Goal: Ask a question: Seek information or help from site administrators or community

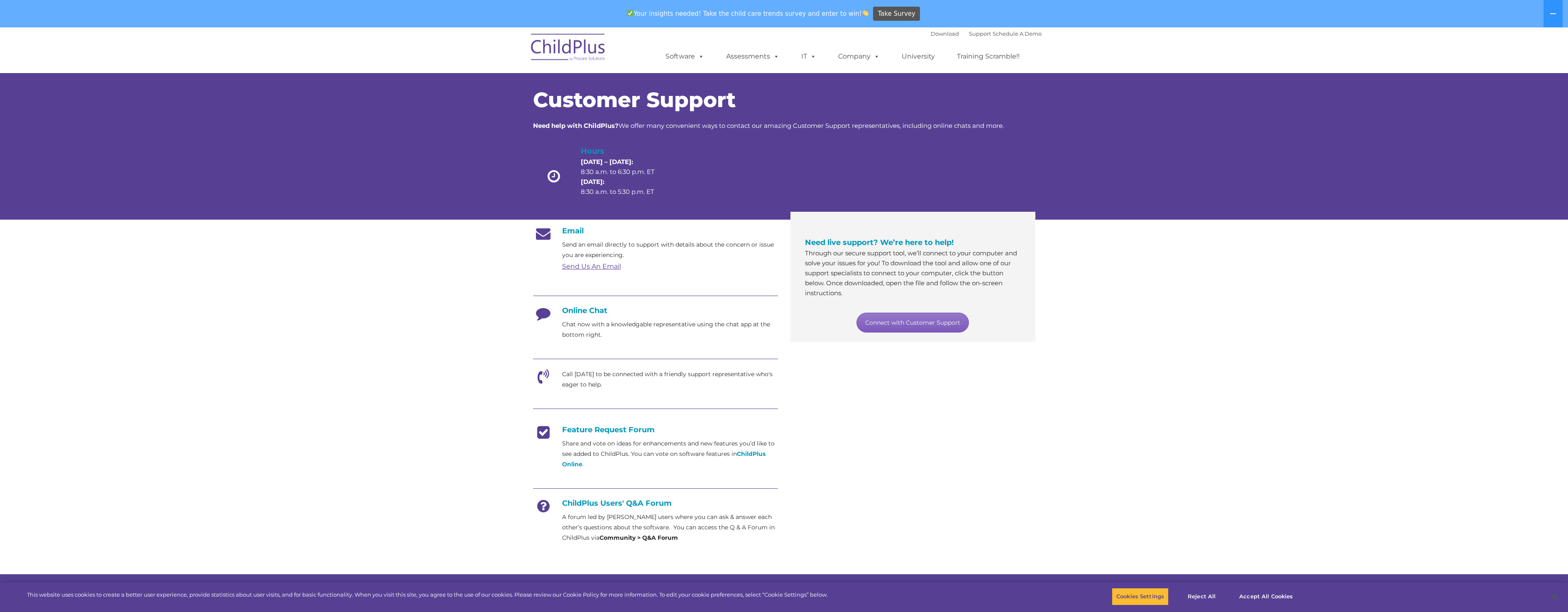
click at [901, 322] on link "Connect with Customer Support" at bounding box center [913, 322] width 112 height 20
click at [544, 313] on icon at bounding box center [543, 316] width 21 height 21
click at [1143, 598] on button "Cookies Settings" at bounding box center [1140, 597] width 57 height 18
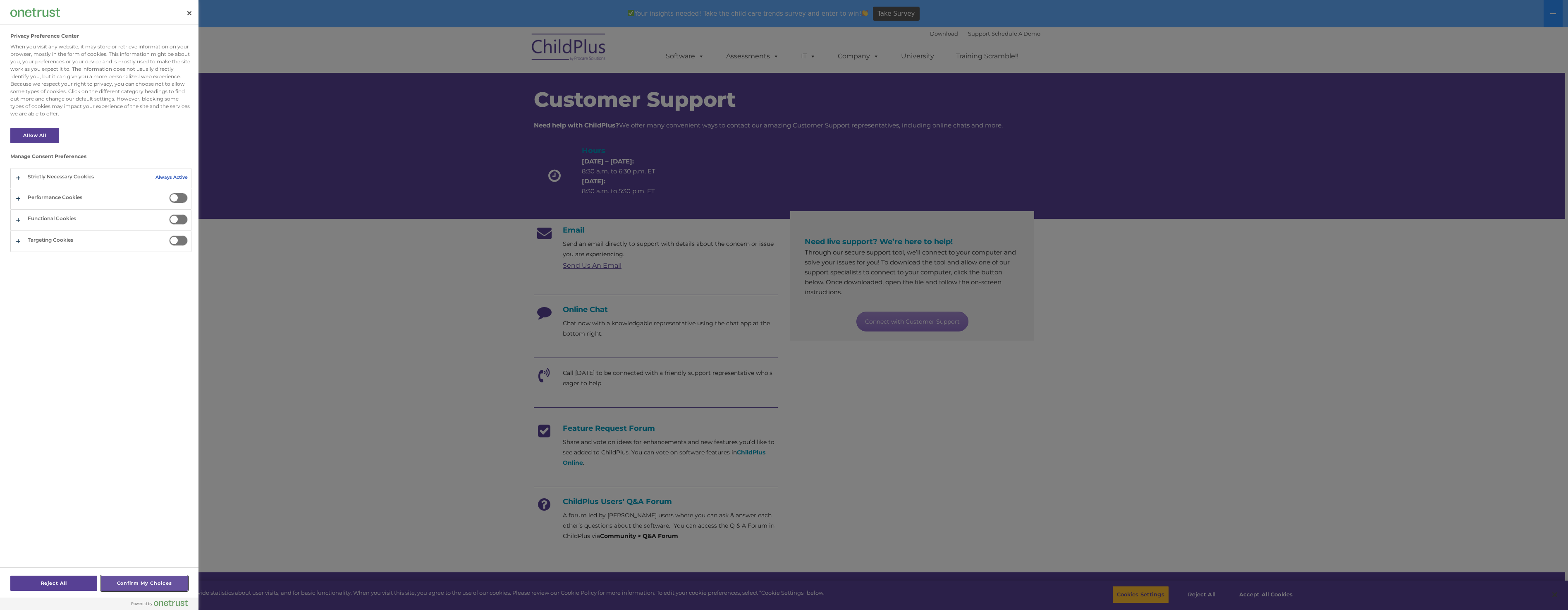
click at [168, 582] on button "Confirm My Choices" at bounding box center [144, 582] width 87 height 15
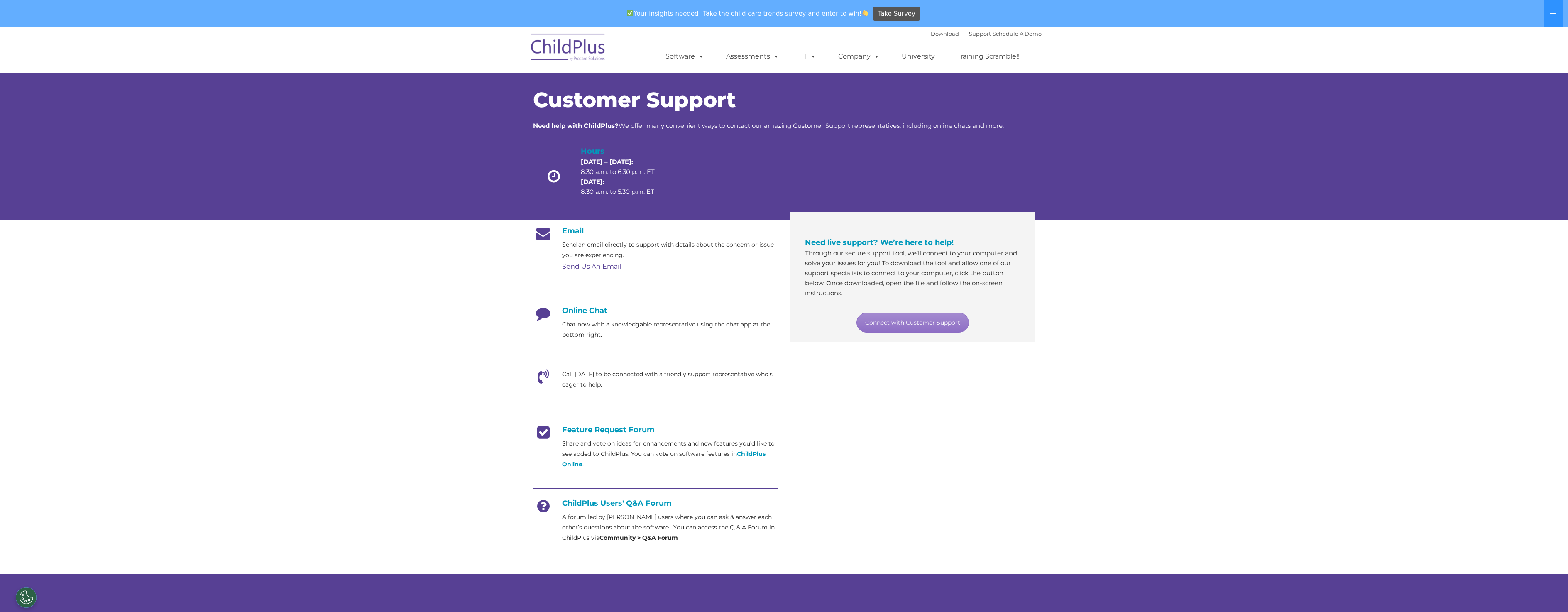
click at [590, 313] on h4 "Online Chat" at bounding box center [655, 310] width 245 height 9
click at [582, 295] on div at bounding box center [655, 297] width 245 height 19
drag, startPoint x: 540, startPoint y: 376, endPoint x: 544, endPoint y: 349, distance: 27.3
click at [540, 376] on icon at bounding box center [543, 379] width 21 height 21
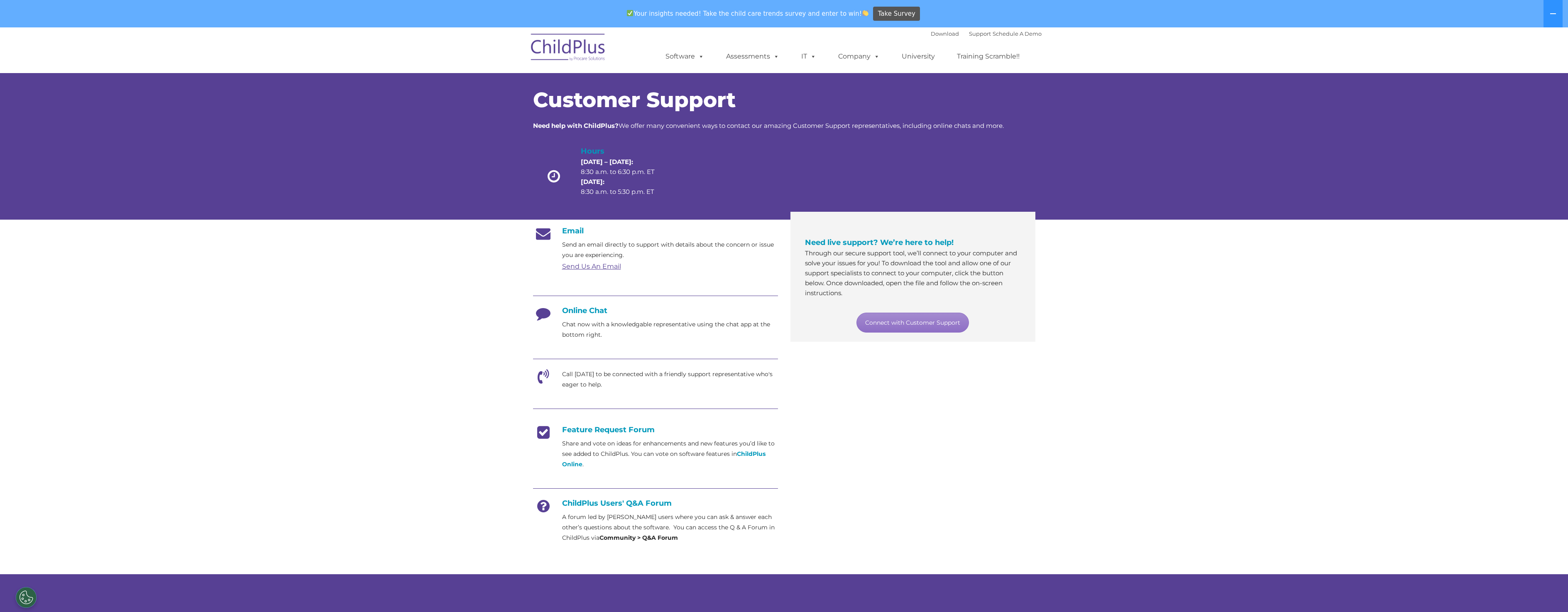
click at [584, 309] on h4 "Online Chat" at bounding box center [655, 310] width 245 height 9
click at [584, 310] on h4 "Online Chat" at bounding box center [655, 310] width 245 height 9
click at [903, 326] on link "Connect with Customer Support" at bounding box center [913, 322] width 112 height 20
click at [904, 244] on span "Need live support? We’re here to help!" at bounding box center [879, 242] width 149 height 9
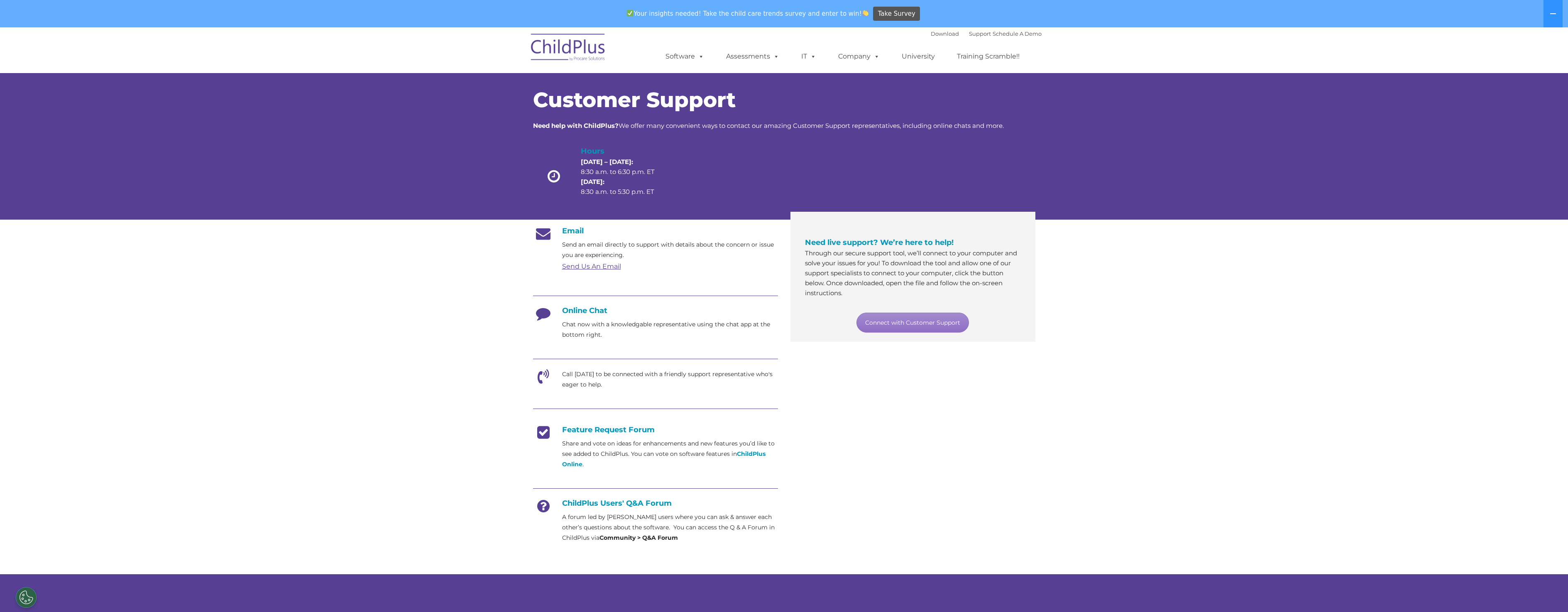
click at [578, 331] on p "Chat now with a knowledgable representative using the chat app at the bottom ri…" at bounding box center [670, 329] width 216 height 21
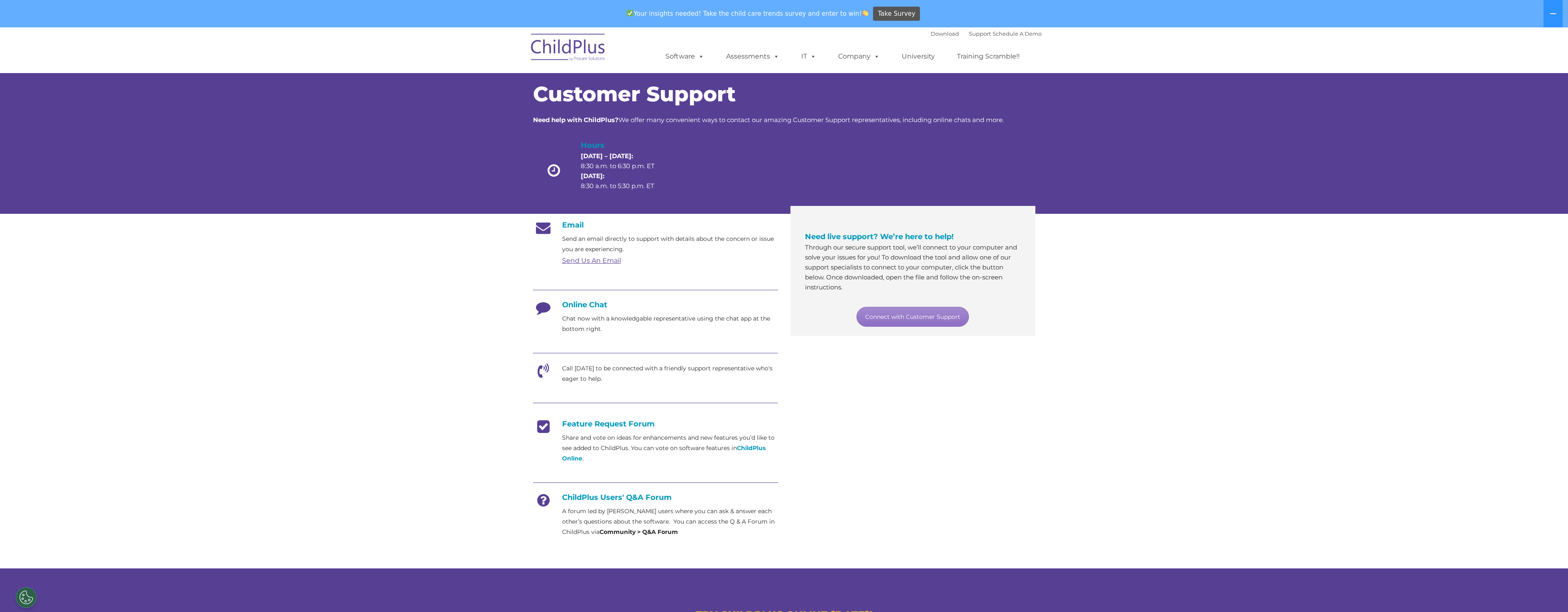
scroll to position [5, 0]
click at [591, 304] on h4 "Online Chat" at bounding box center [655, 305] width 245 height 9
click at [592, 306] on h4 "Online Chat" at bounding box center [655, 305] width 245 height 9
click at [892, 367] on div "Email Send an email directly to support with details about the concern or issue…" at bounding box center [784, 381] width 515 height 333
click at [884, 320] on link "Connect with Customer Support" at bounding box center [913, 317] width 112 height 20
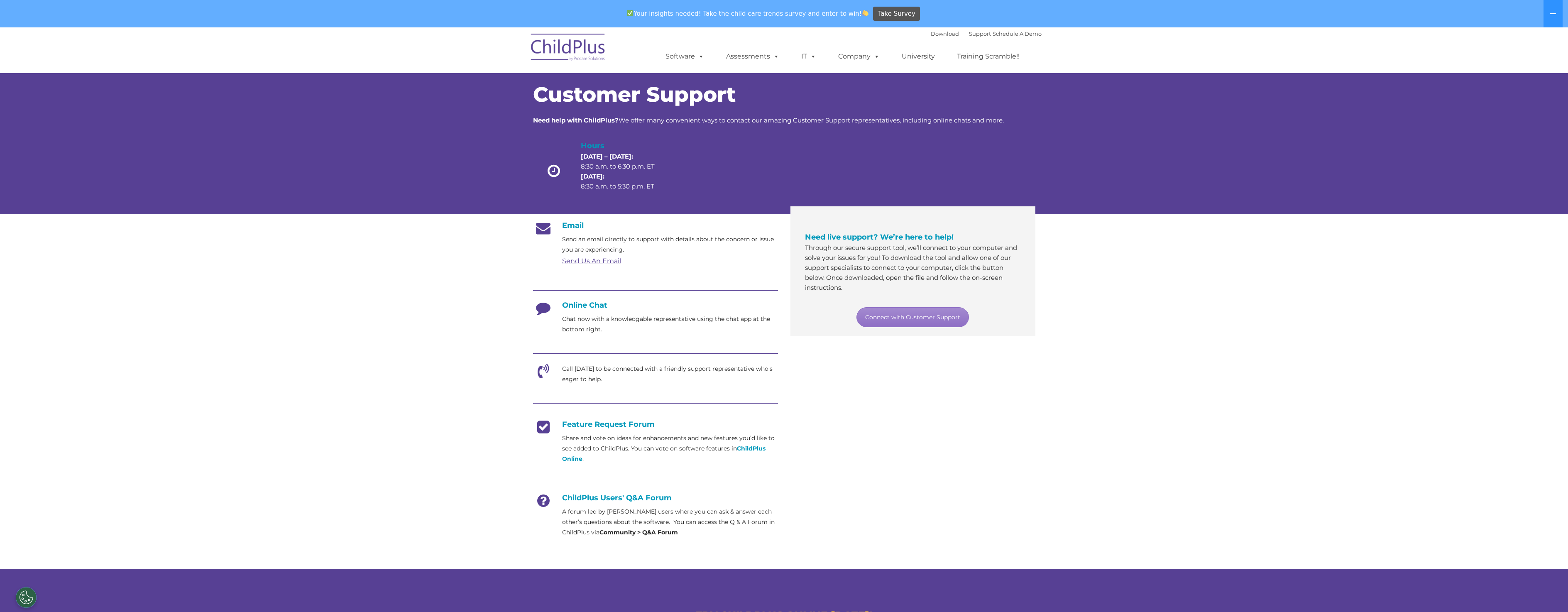
click at [563, 324] on p "Chat now with a knowledgable representative using the chat app at the bottom ri…" at bounding box center [670, 324] width 216 height 21
drag, startPoint x: 563, startPoint y: 324, endPoint x: 546, endPoint y: 308, distance: 23.3
click at [546, 308] on icon at bounding box center [543, 310] width 21 height 21
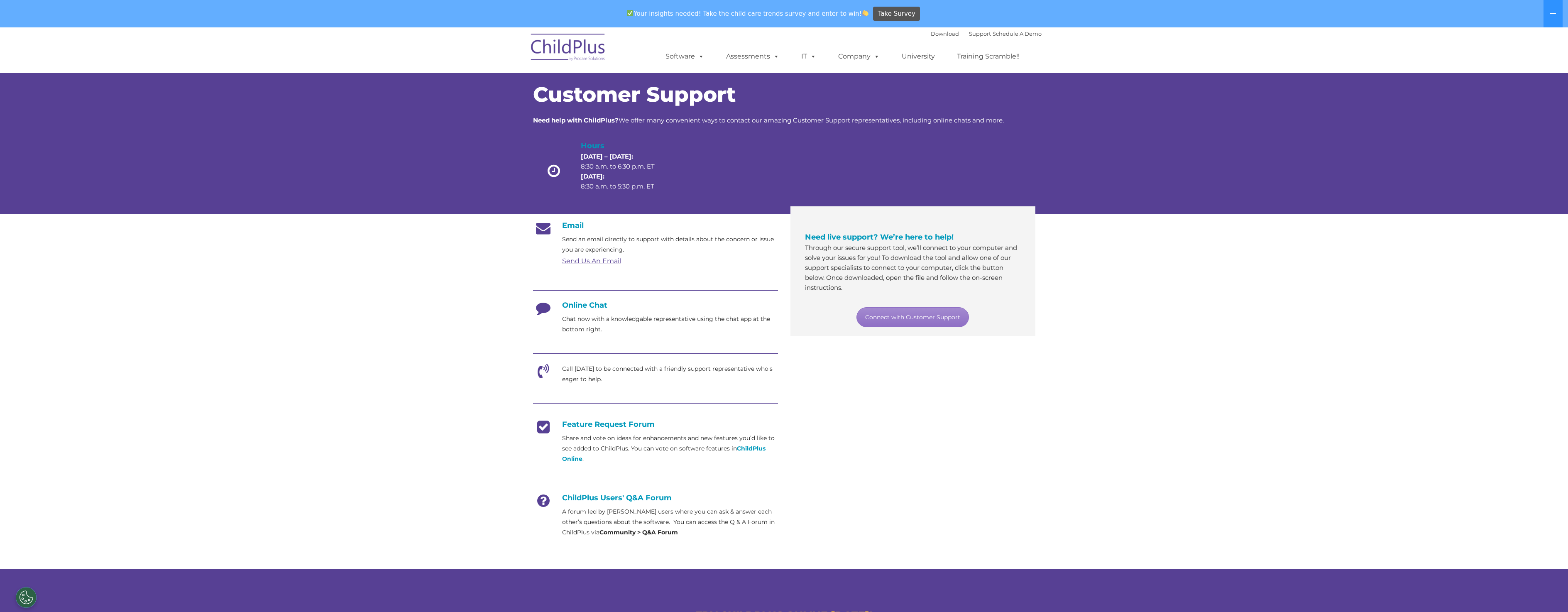
click at [603, 306] on h4 "Online Chat" at bounding box center [655, 305] width 245 height 9
drag, startPoint x: 608, startPoint y: 306, endPoint x: 557, endPoint y: 299, distance: 51.5
click at [557, 299] on div "Email Send an email directly to support with details about the concern or issue…" at bounding box center [655, 379] width 245 height 316
drag, startPoint x: 557, startPoint y: 299, endPoint x: 597, endPoint y: 306, distance: 40.6
click at [597, 306] on h4 "Online Chat" at bounding box center [655, 305] width 245 height 9
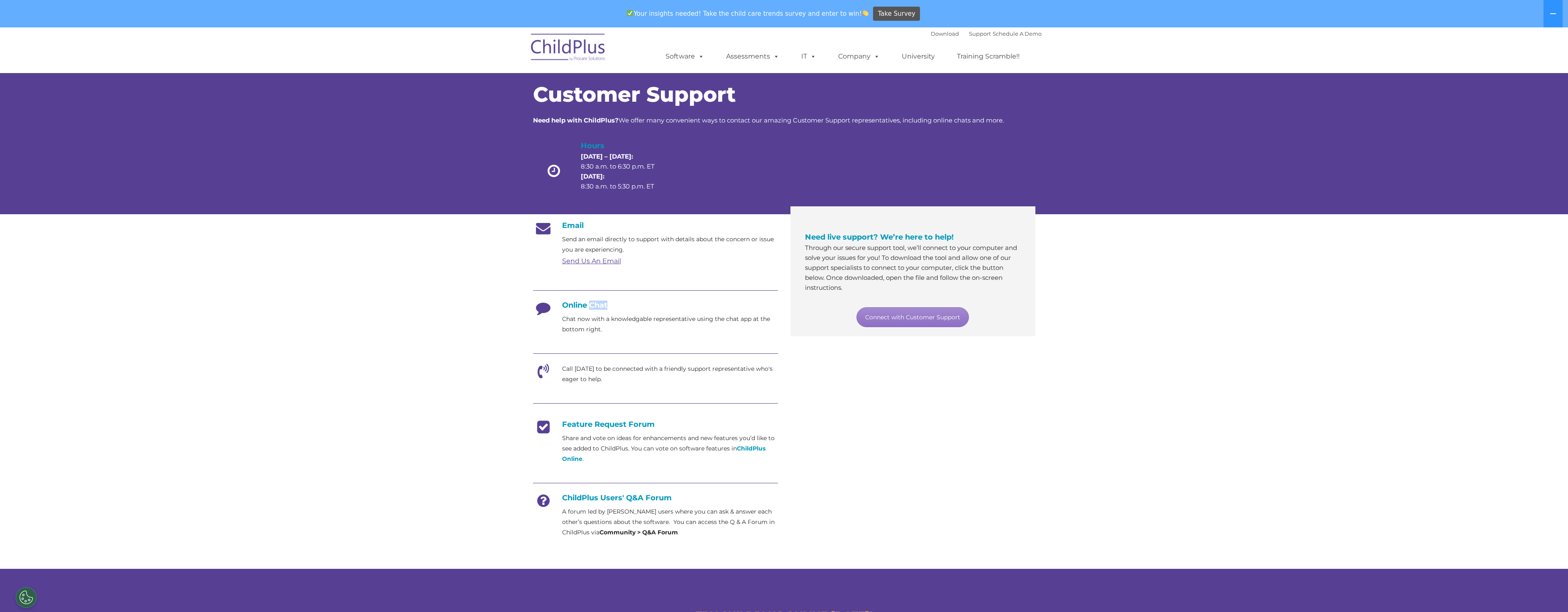
click at [597, 306] on h4 "Online Chat" at bounding box center [655, 305] width 245 height 9
click at [544, 365] on icon at bounding box center [543, 374] width 21 height 21
click at [545, 365] on icon at bounding box center [543, 374] width 21 height 21
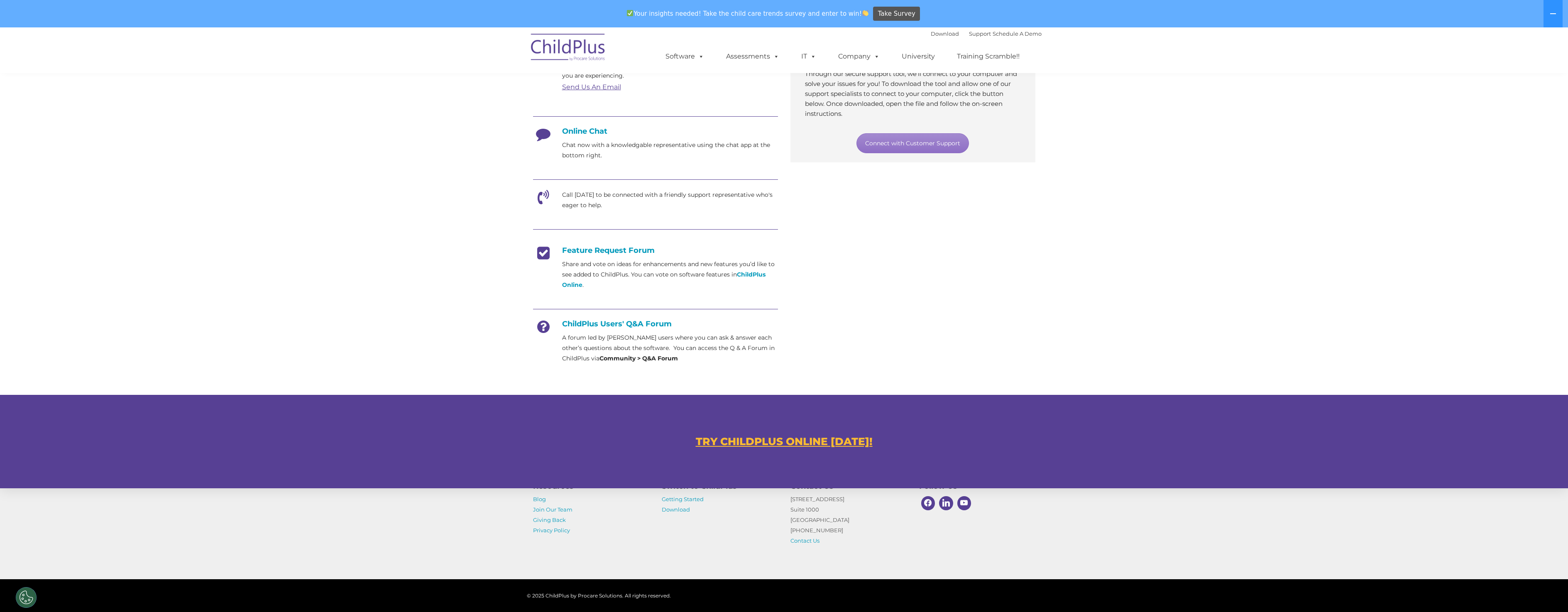
scroll to position [233, 0]
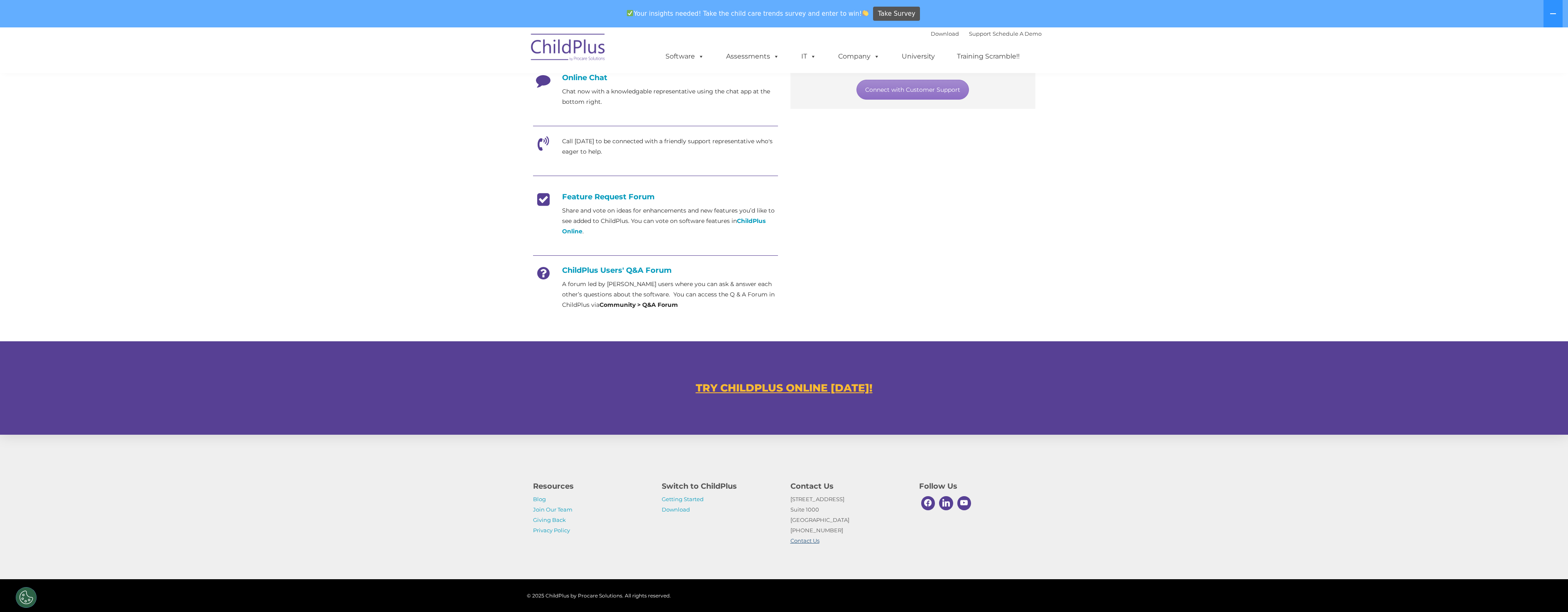
click at [816, 539] on link "Contact Us" at bounding box center [805, 541] width 29 height 7
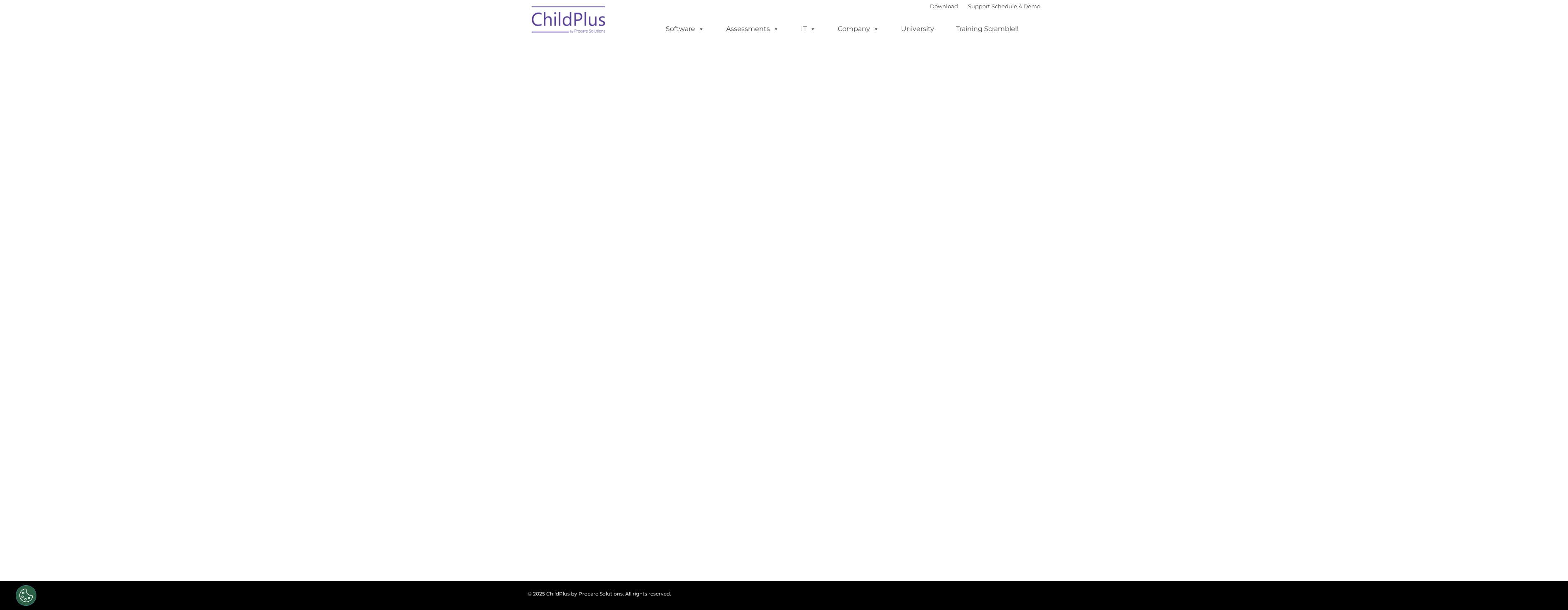
type input ""
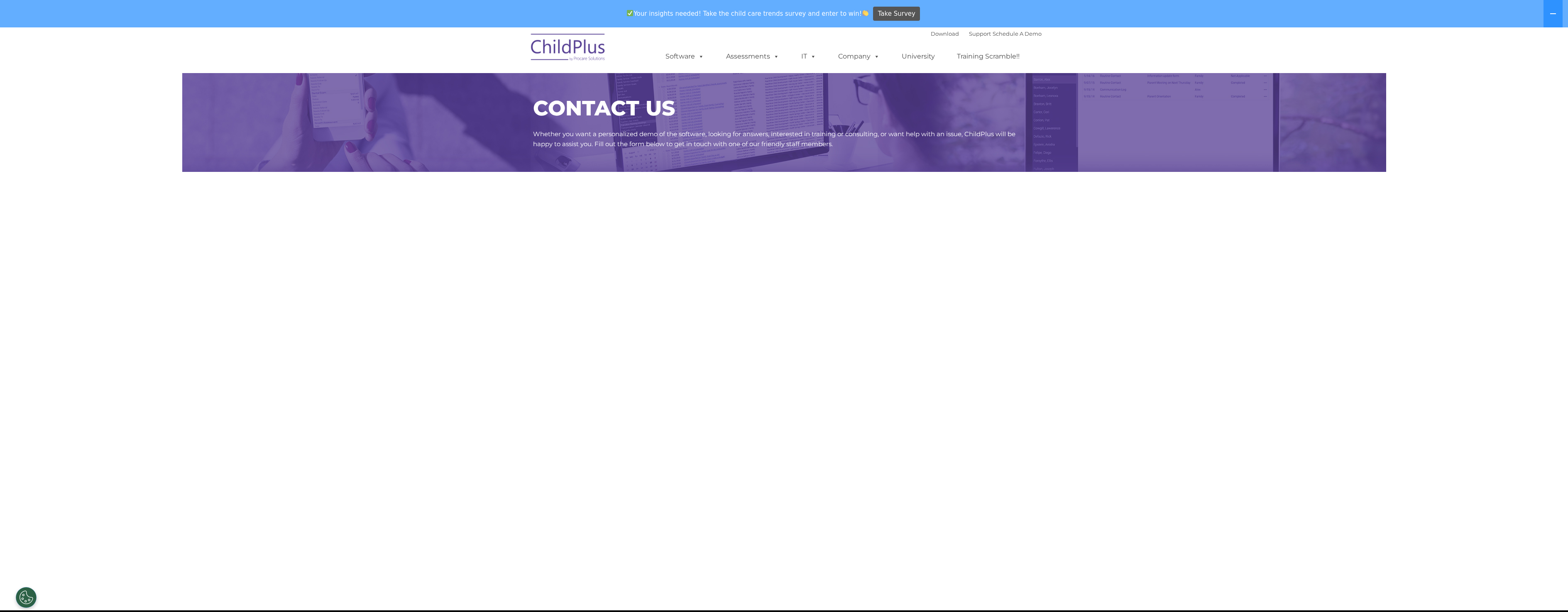
select select "MEDIUM"
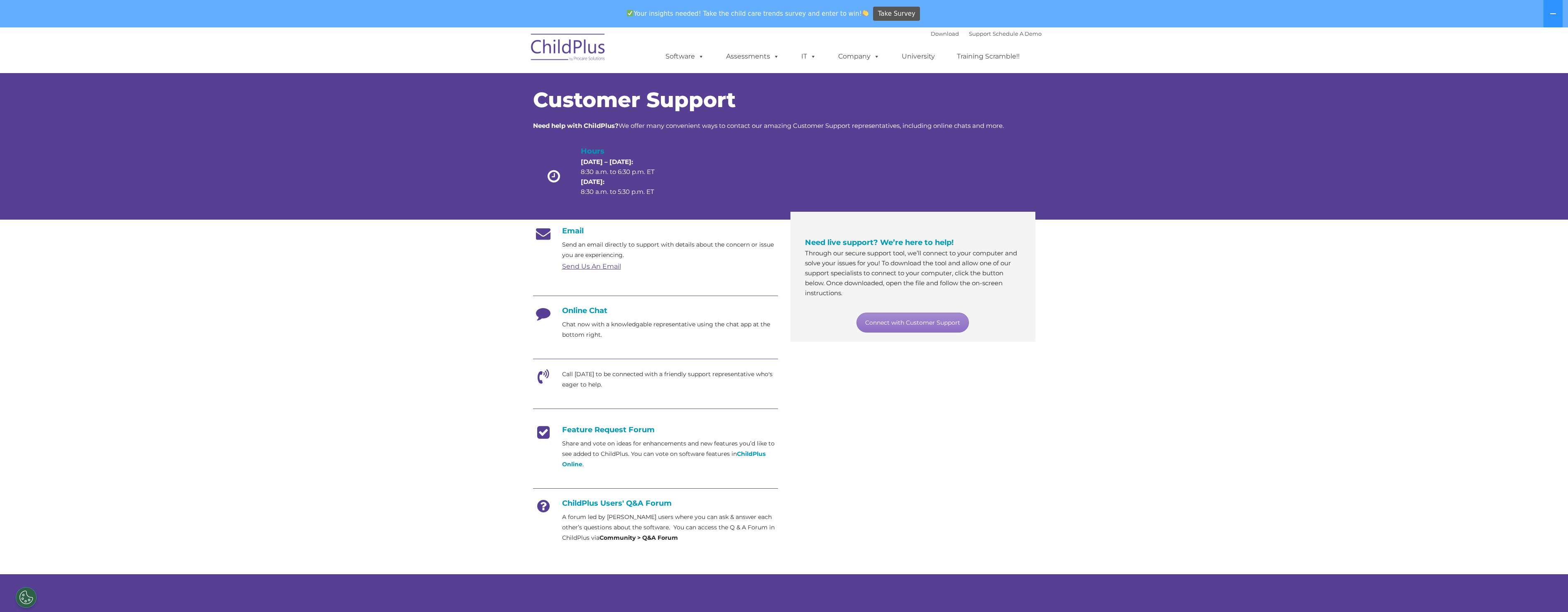
click at [583, 311] on h4 "Online Chat" at bounding box center [655, 310] width 245 height 9
click at [579, 311] on h4 "Online Chat" at bounding box center [655, 310] width 245 height 9
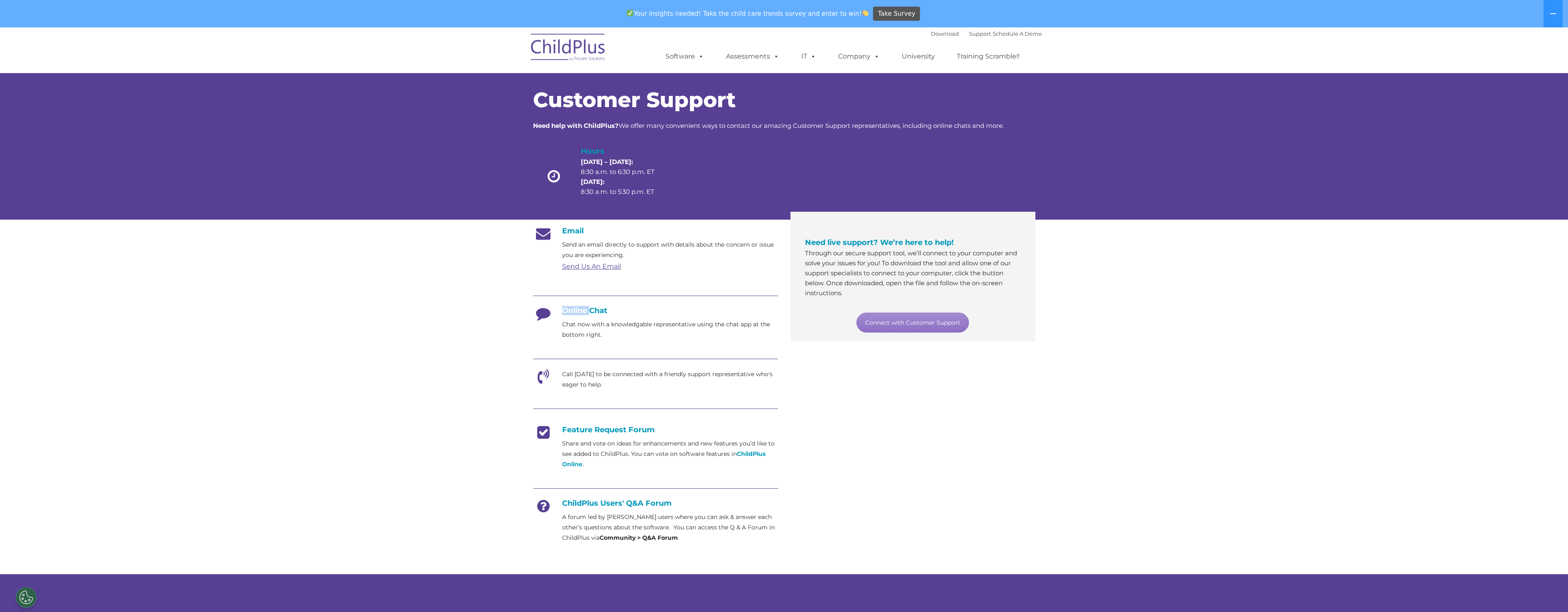
click at [579, 311] on h4 "Online Chat" at bounding box center [655, 310] width 245 height 9
drag, startPoint x: 579, startPoint y: 311, endPoint x: 546, endPoint y: 312, distance: 33.0
click at [546, 312] on icon at bounding box center [543, 316] width 21 height 21
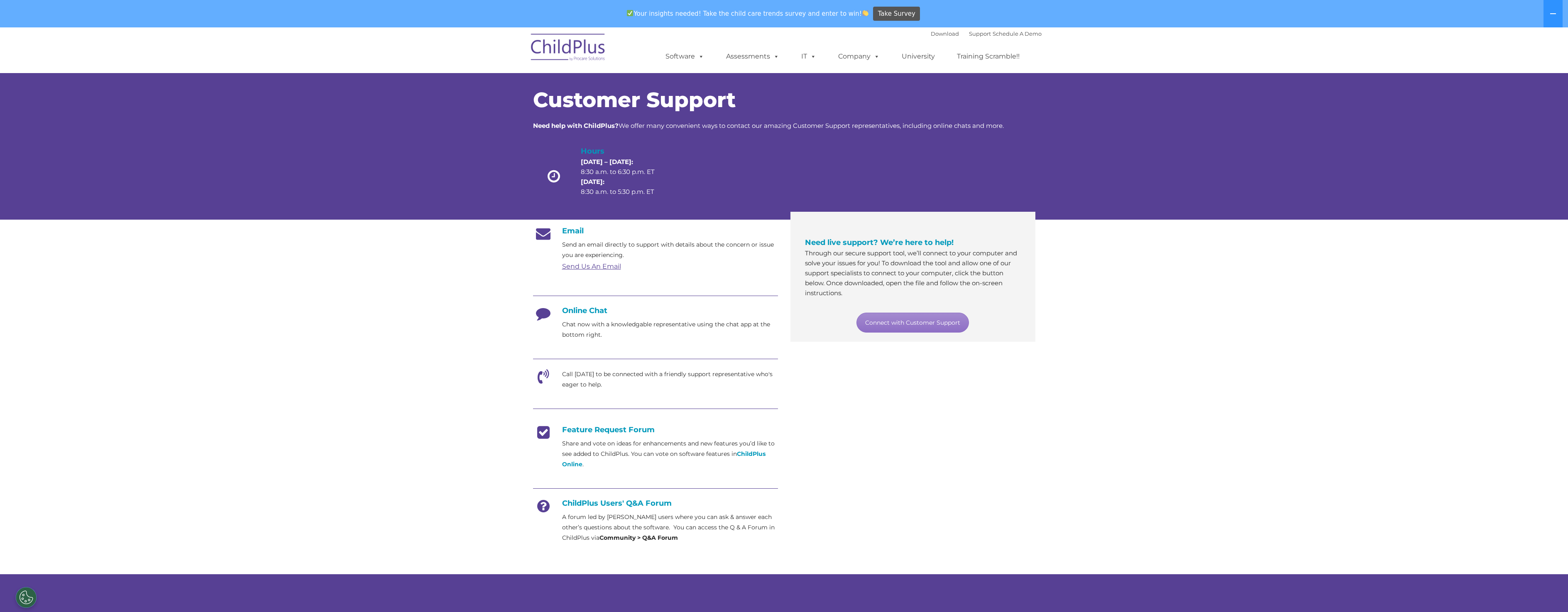
click at [586, 265] on link "Send Us An Email" at bounding box center [592, 267] width 59 height 8
click at [581, 266] on link "Send Us An Email" at bounding box center [592, 267] width 59 height 8
